Goal: Task Accomplishment & Management: Manage account settings

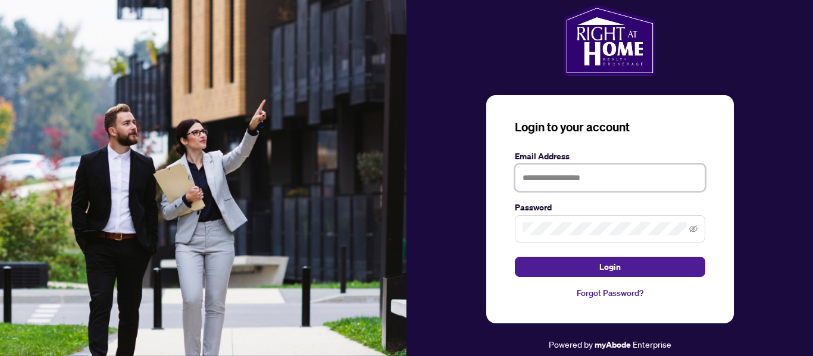
click at [587, 179] on input "text" at bounding box center [610, 177] width 190 height 27
type input "**********"
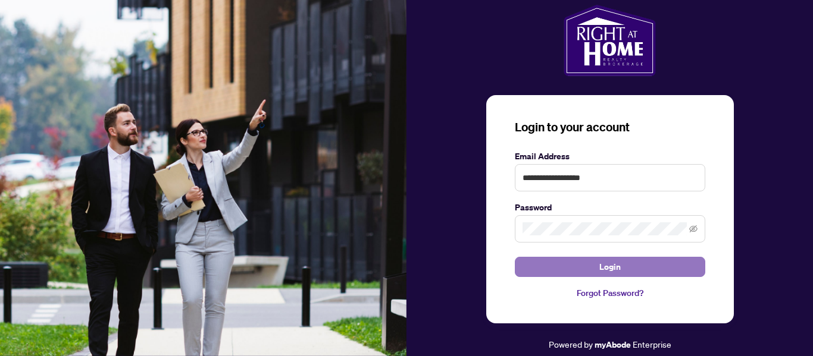
click at [628, 268] on button "Login" at bounding box center [610, 267] width 190 height 20
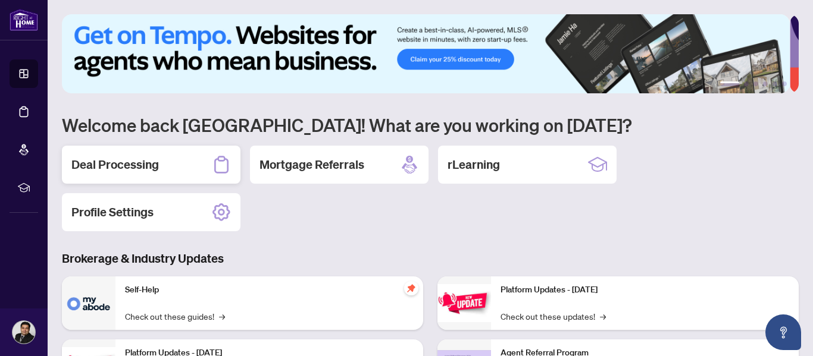
click at [140, 170] on h2 "Deal Processing" at bounding box center [114, 165] width 87 height 17
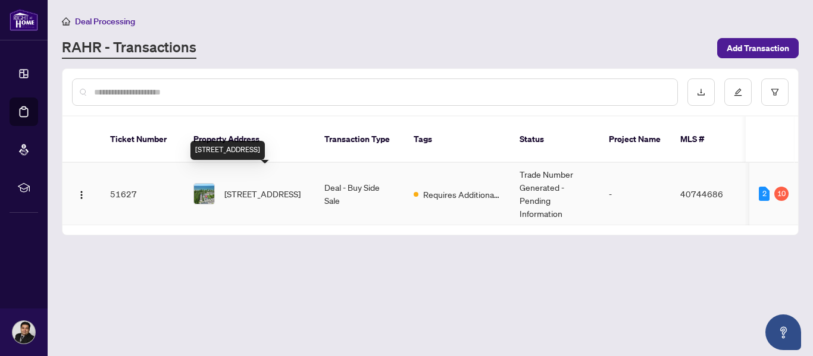
click at [276, 187] on span "[STREET_ADDRESS]" at bounding box center [262, 193] width 76 height 13
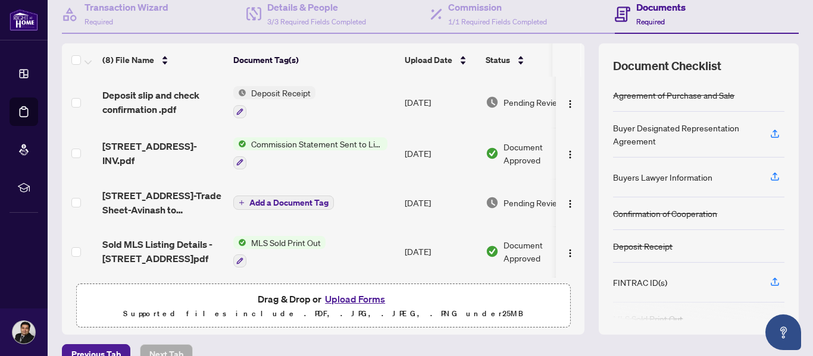
scroll to position [123, 0]
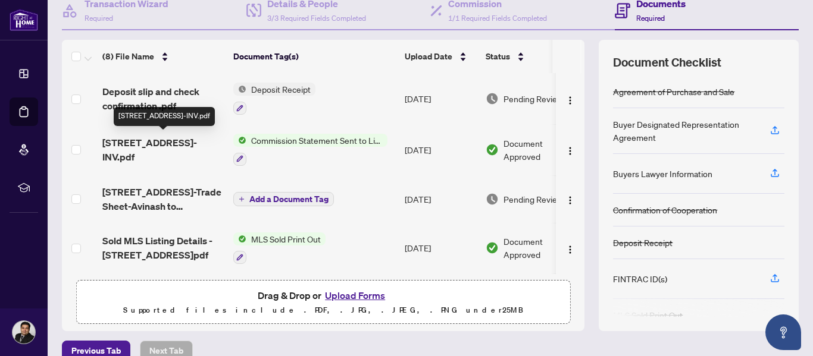
click at [139, 136] on span "[STREET_ADDRESS]-INV.pdf" at bounding box center [162, 150] width 121 height 29
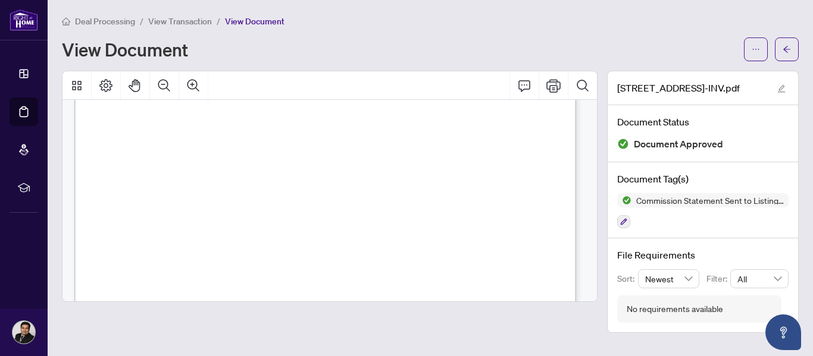
scroll to position [291, 0]
click at [788, 54] on span "button" at bounding box center [787, 49] width 8 height 19
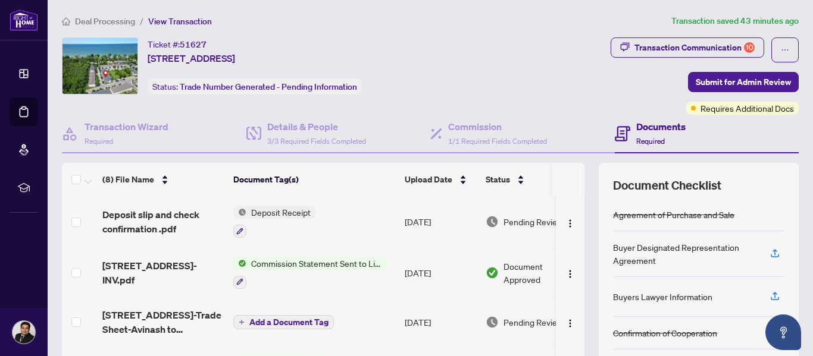
click at [297, 263] on span "Commission Statement Sent to Listing Brokerage" at bounding box center [316, 263] width 141 height 13
click at [168, 266] on span "[STREET_ADDRESS]-INV.pdf" at bounding box center [162, 273] width 121 height 29
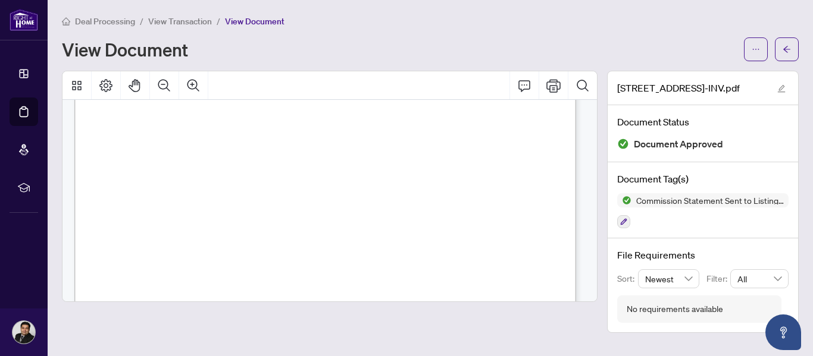
scroll to position [342, 0]
click at [787, 50] on icon "arrow-left" at bounding box center [787, 49] width 8 height 8
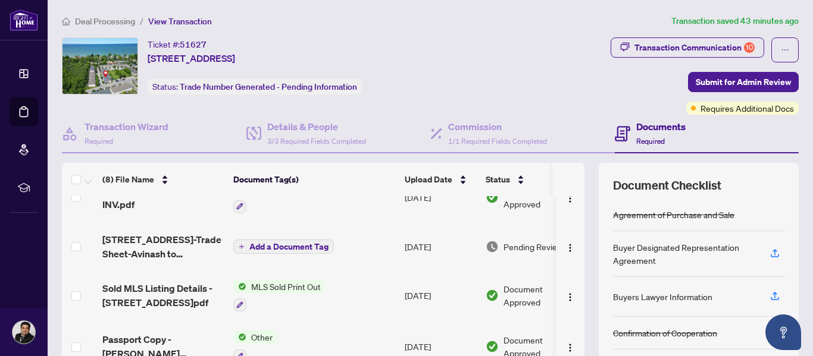
scroll to position [80, 0]
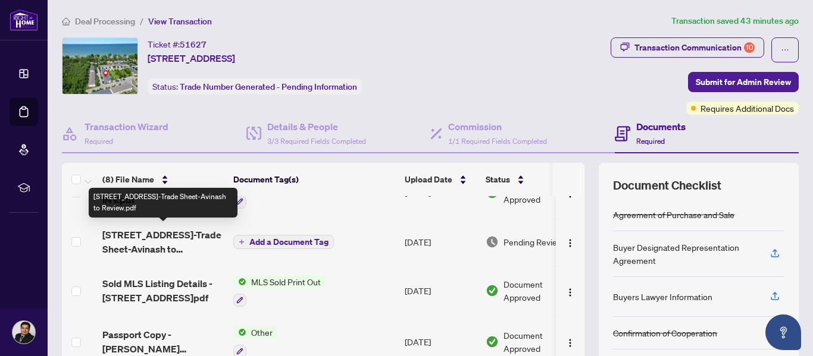
click at [162, 243] on span "[STREET_ADDRESS]-Trade Sheet-Avinash to Review.pdf" at bounding box center [162, 242] width 121 height 29
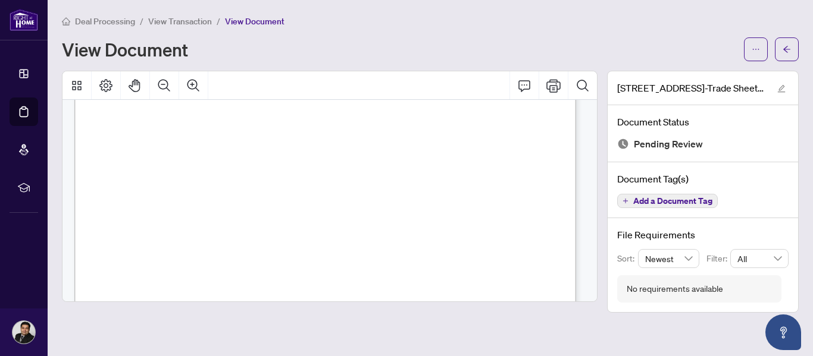
scroll to position [333, 0]
click at [434, 209] on span "Signature:_____________________________________________" at bounding box center [467, 211] width 167 height 5
click at [549, 85] on icon "Print" at bounding box center [553, 86] width 14 height 14
click at [783, 56] on span "button" at bounding box center [787, 49] width 8 height 19
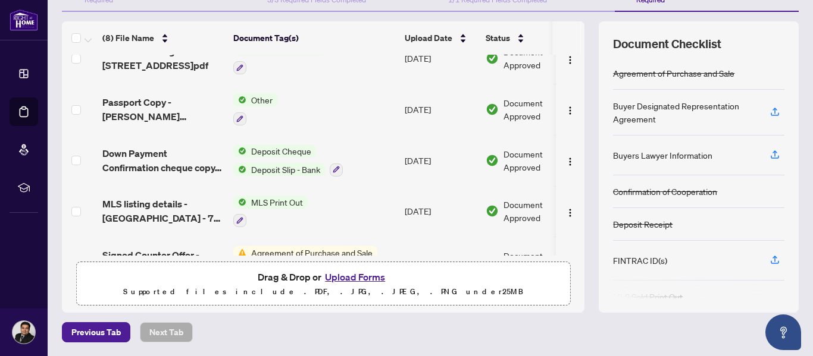
scroll to position [201, 0]
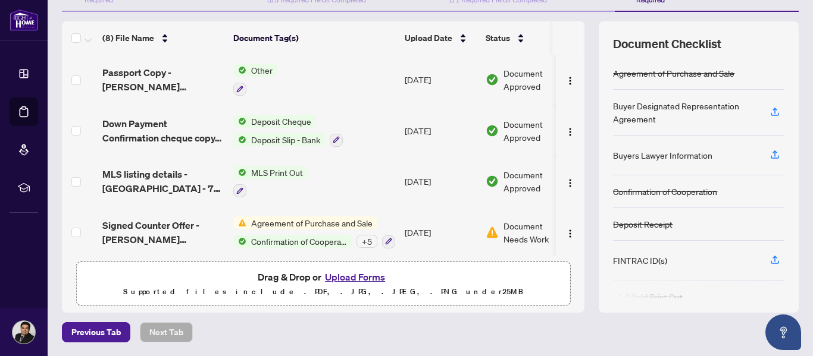
click at [501, 235] on div "Document Needs Work 1" at bounding box center [532, 233] width 92 height 26
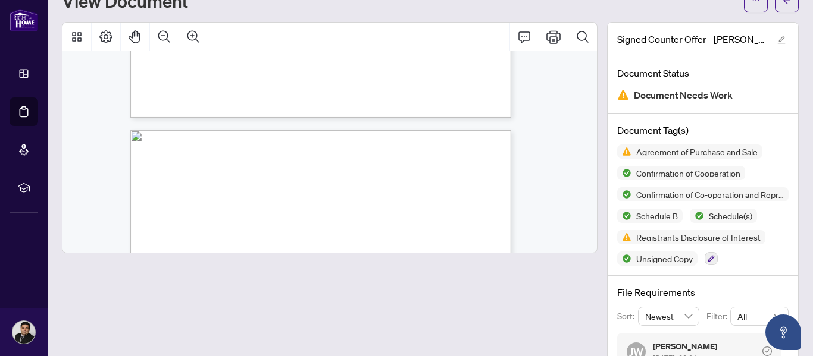
scroll to position [5577, 0]
click at [583, 245] on div "Form 101 Revised 2024 Page 5 of 6 © 2024, Ontario Real Estate Association (“[PE…" at bounding box center [324, 152] width 525 height 202
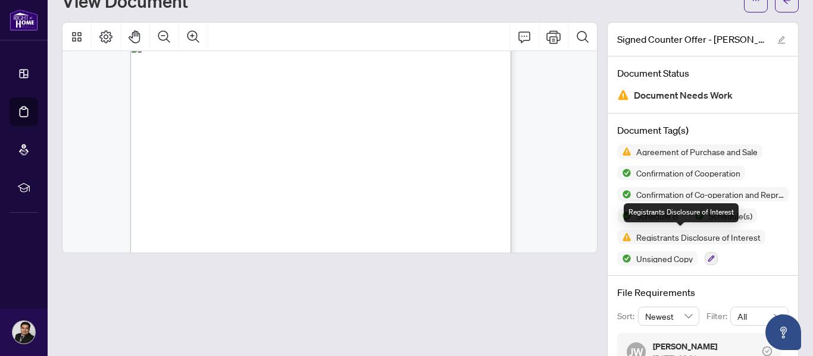
click at [667, 239] on span "Registrants Disclosure of Interest" at bounding box center [698, 237] width 134 height 8
click at [618, 236] on img at bounding box center [624, 237] width 14 height 14
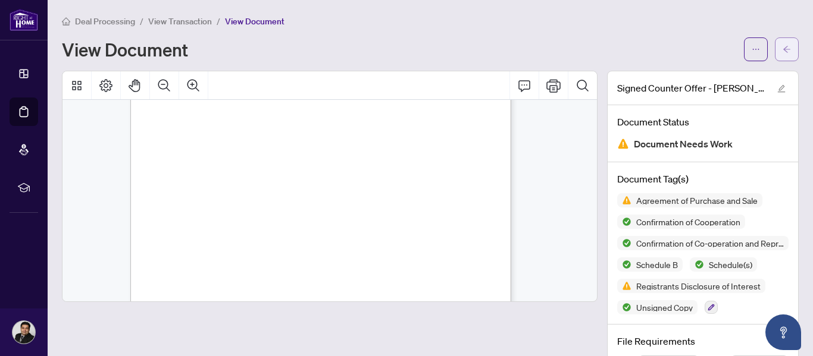
click at [783, 46] on icon "arrow-left" at bounding box center [787, 49] width 8 height 8
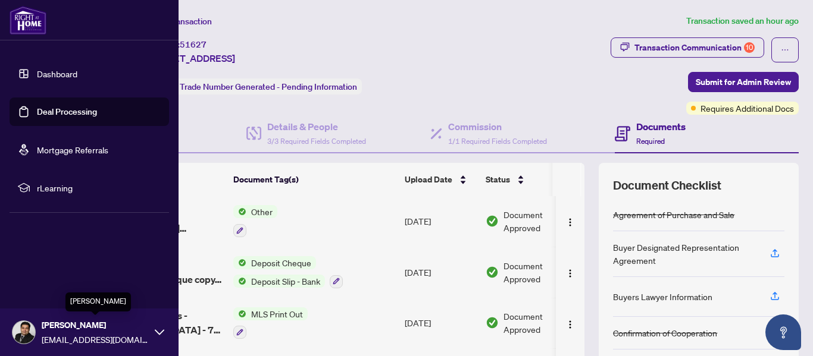
click at [94, 329] on span "[PERSON_NAME]" at bounding box center [95, 325] width 107 height 13
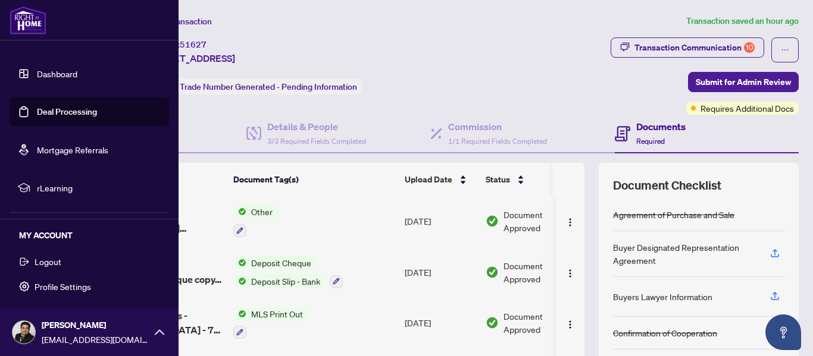
click at [46, 261] on span "Logout" at bounding box center [48, 261] width 27 height 19
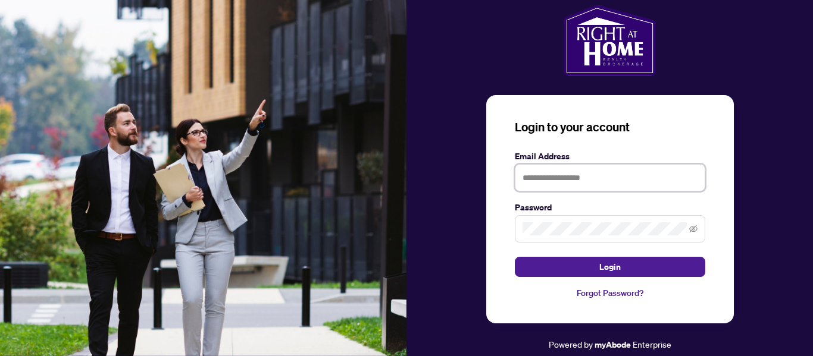
click at [580, 170] on input "text" at bounding box center [610, 177] width 190 height 27
type input "**********"
click at [515, 257] on button "Login" at bounding box center [610, 267] width 190 height 20
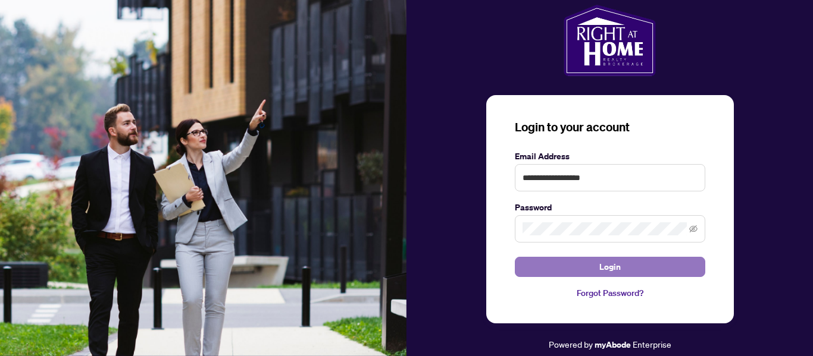
click at [603, 267] on span "Login" at bounding box center [609, 267] width 21 height 19
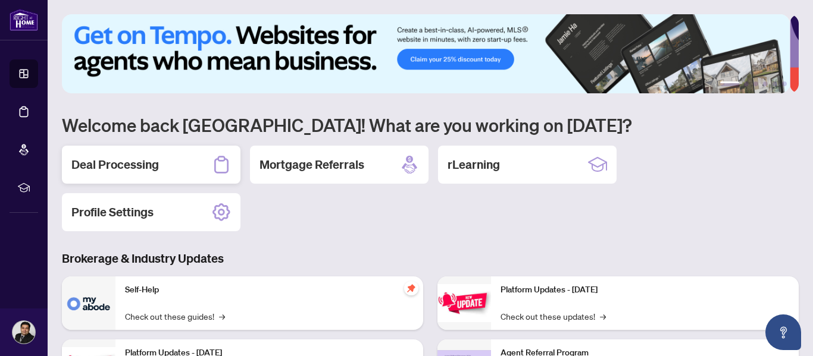
click at [144, 165] on h2 "Deal Processing" at bounding box center [114, 165] width 87 height 17
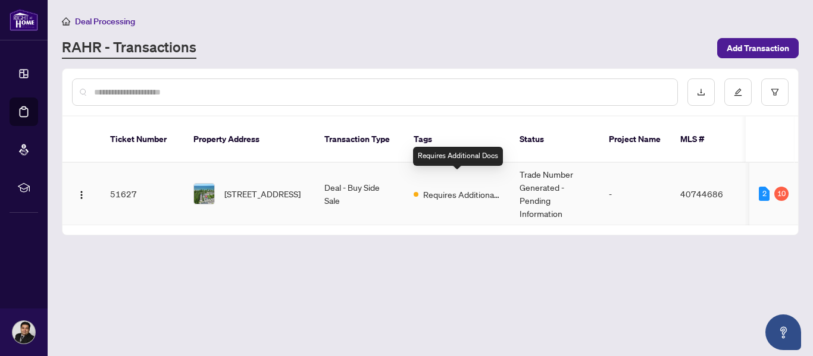
click at [490, 188] on span "Requires Additional Docs" at bounding box center [461, 194] width 77 height 13
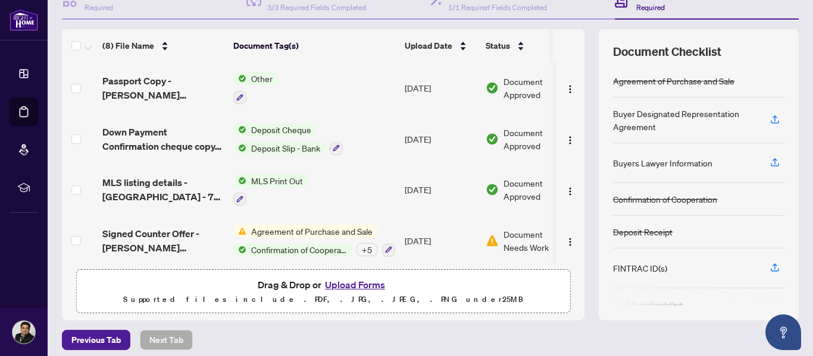
scroll to position [201, 0]
click at [765, 270] on button "button" at bounding box center [774, 268] width 19 height 20
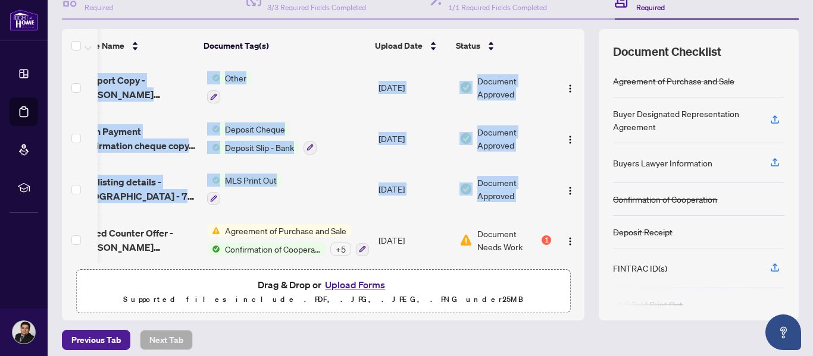
click at [575, 172] on div "Deposit slip and check confirmation .pdf Deposit Receipt [DATE] Pending Review …" at bounding box center [323, 162] width 523 height 201
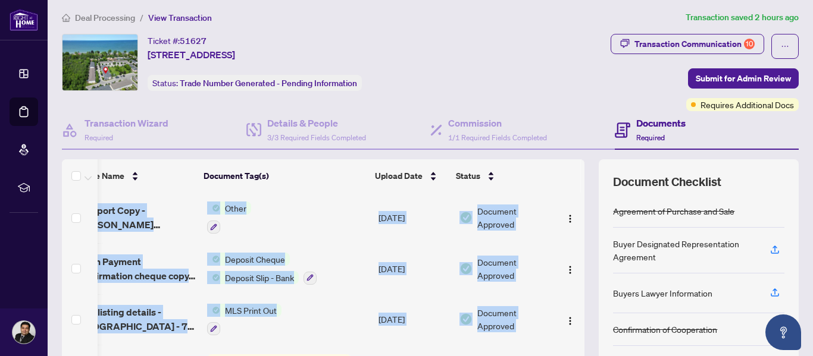
scroll to position [0, 0]
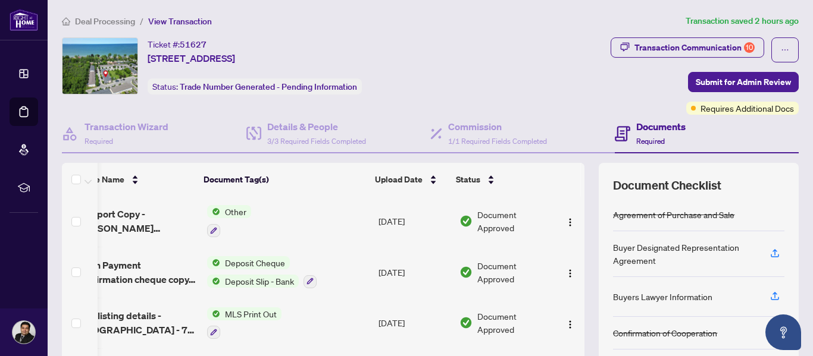
click at [517, 87] on div "Transaction Communication 10 Submit for Admin Review Requires Additional Docs" at bounding box center [644, 75] width 310 height 77
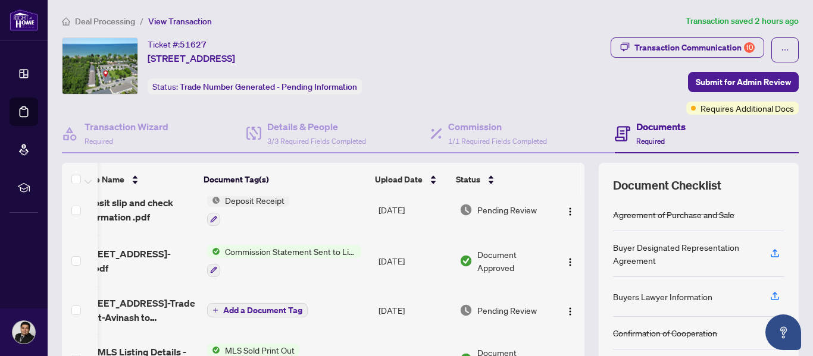
scroll to position [0, 38]
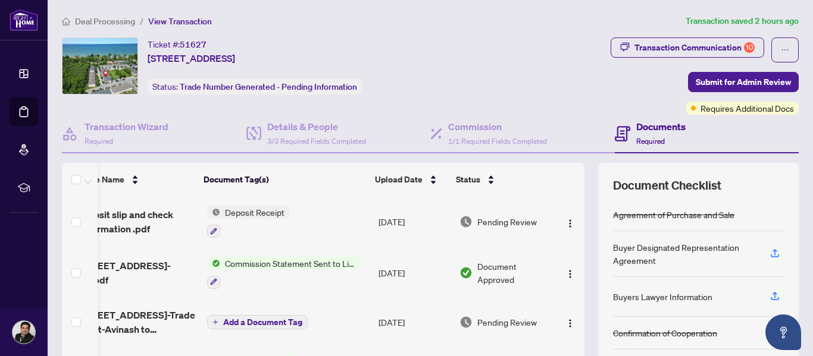
click at [552, 22] on ol "Deal Processing / View Transaction" at bounding box center [371, 21] width 619 height 14
click at [772, 296] on icon "button" at bounding box center [774, 295] width 5 height 6
